Goal: Task Accomplishment & Management: Use online tool/utility

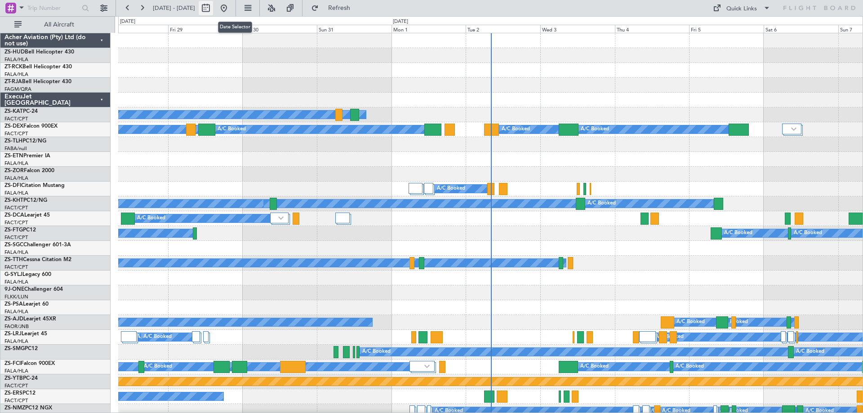
click at [213, 8] on button at bounding box center [206, 8] width 14 height 14
select select "8"
select select "2025"
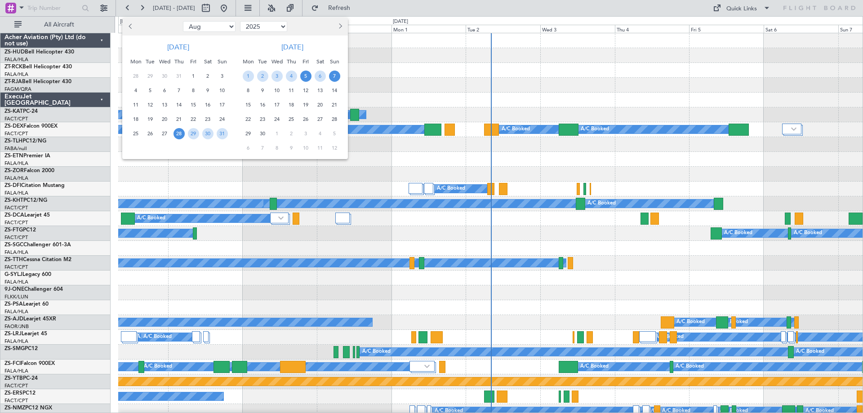
click at [307, 76] on span "5" at bounding box center [305, 76] width 11 height 11
click at [250, 90] on span "8" at bounding box center [248, 90] width 11 height 11
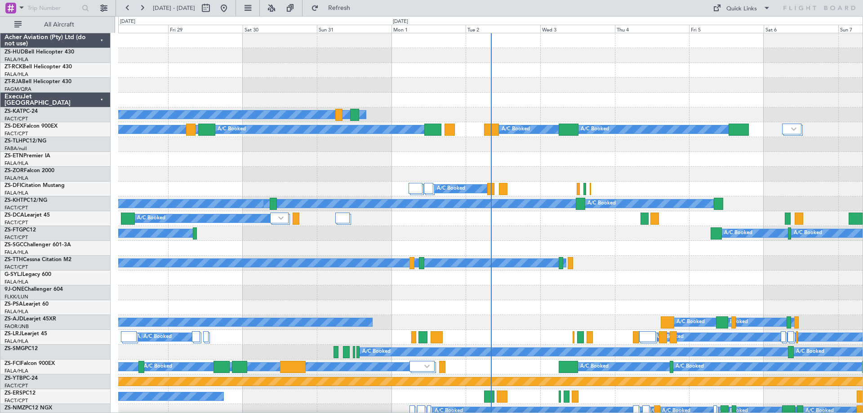
select select "9"
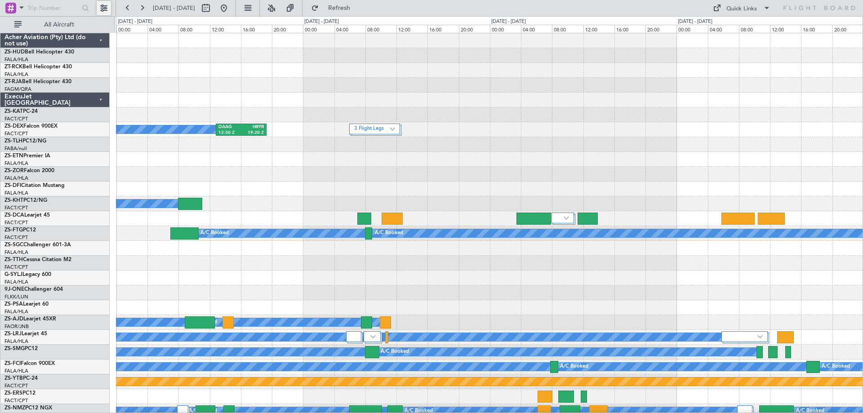
click at [108, 6] on button at bounding box center [104, 8] width 14 height 14
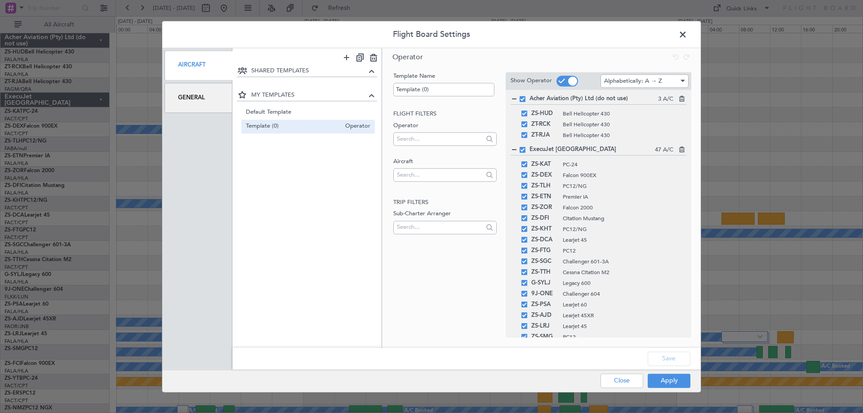
click at [209, 100] on div "General" at bounding box center [199, 98] width 68 height 30
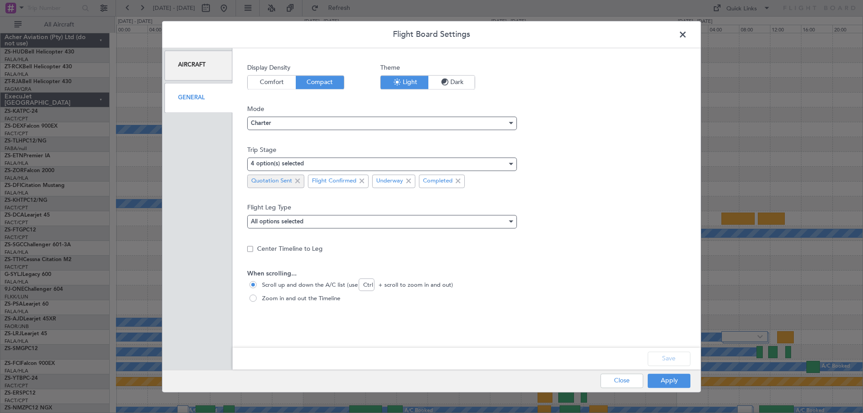
click at [299, 181] on span at bounding box center [297, 181] width 11 height 11
click at [667, 381] on button "Apply" at bounding box center [669, 381] width 43 height 14
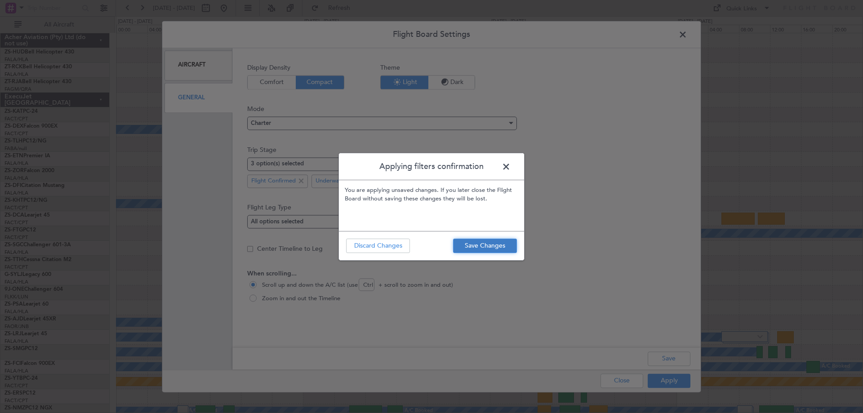
click at [478, 250] on button "Save Changes" at bounding box center [485, 246] width 64 height 14
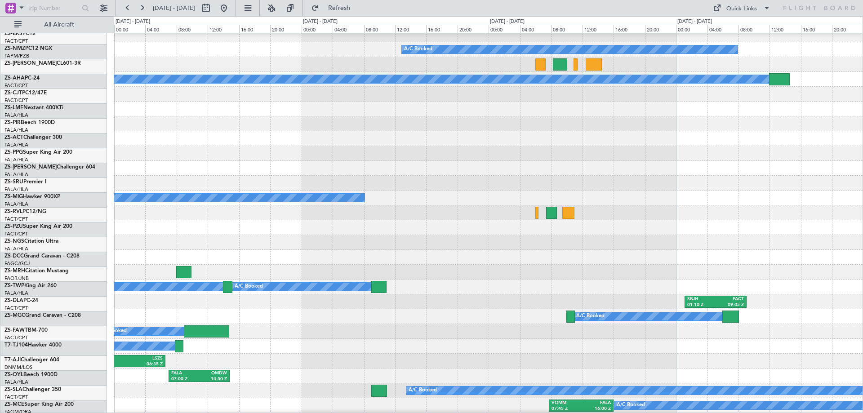
scroll to position [585, 0]
